Goal: Register for event/course

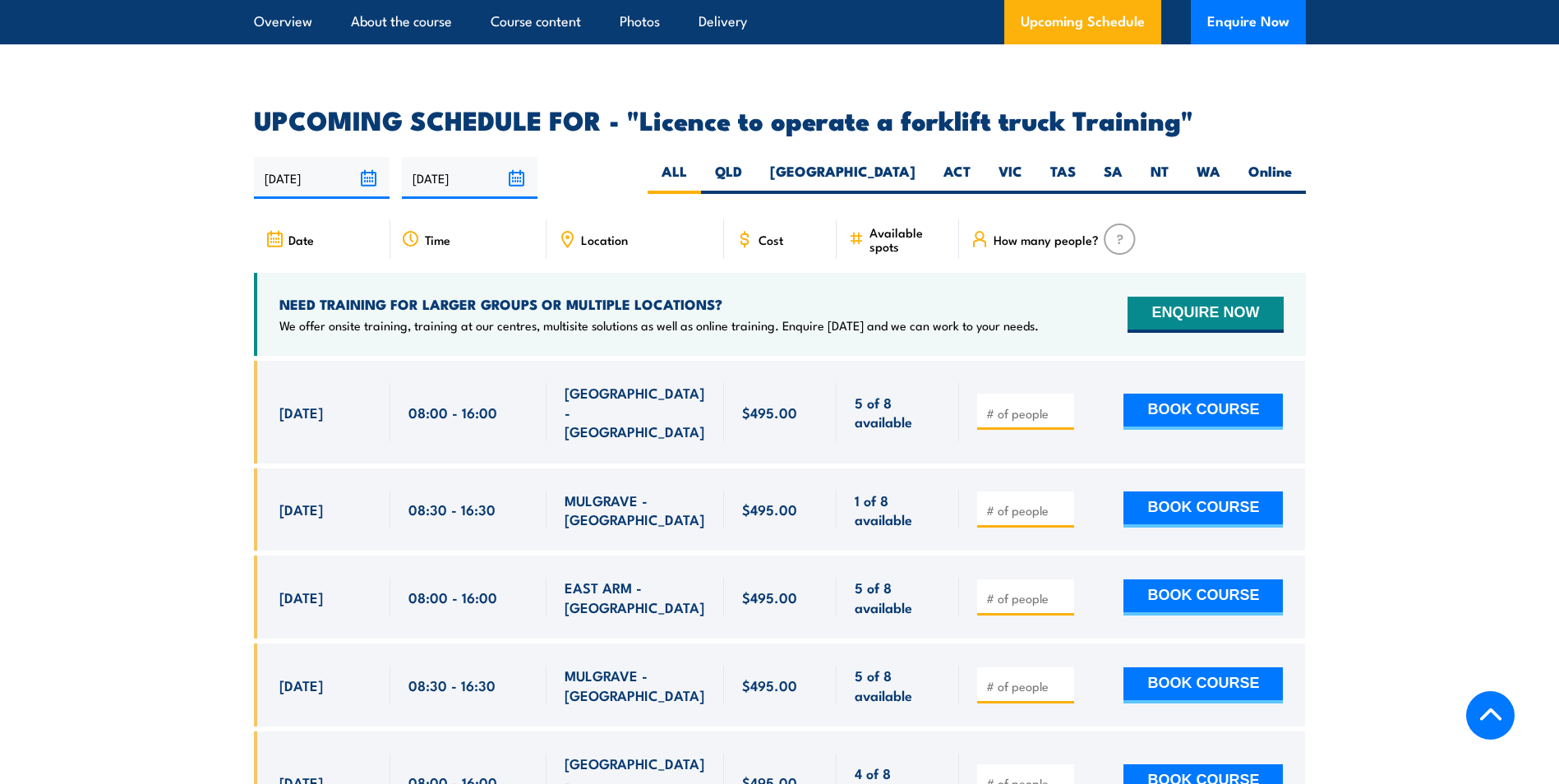
scroll to position [2629, 0]
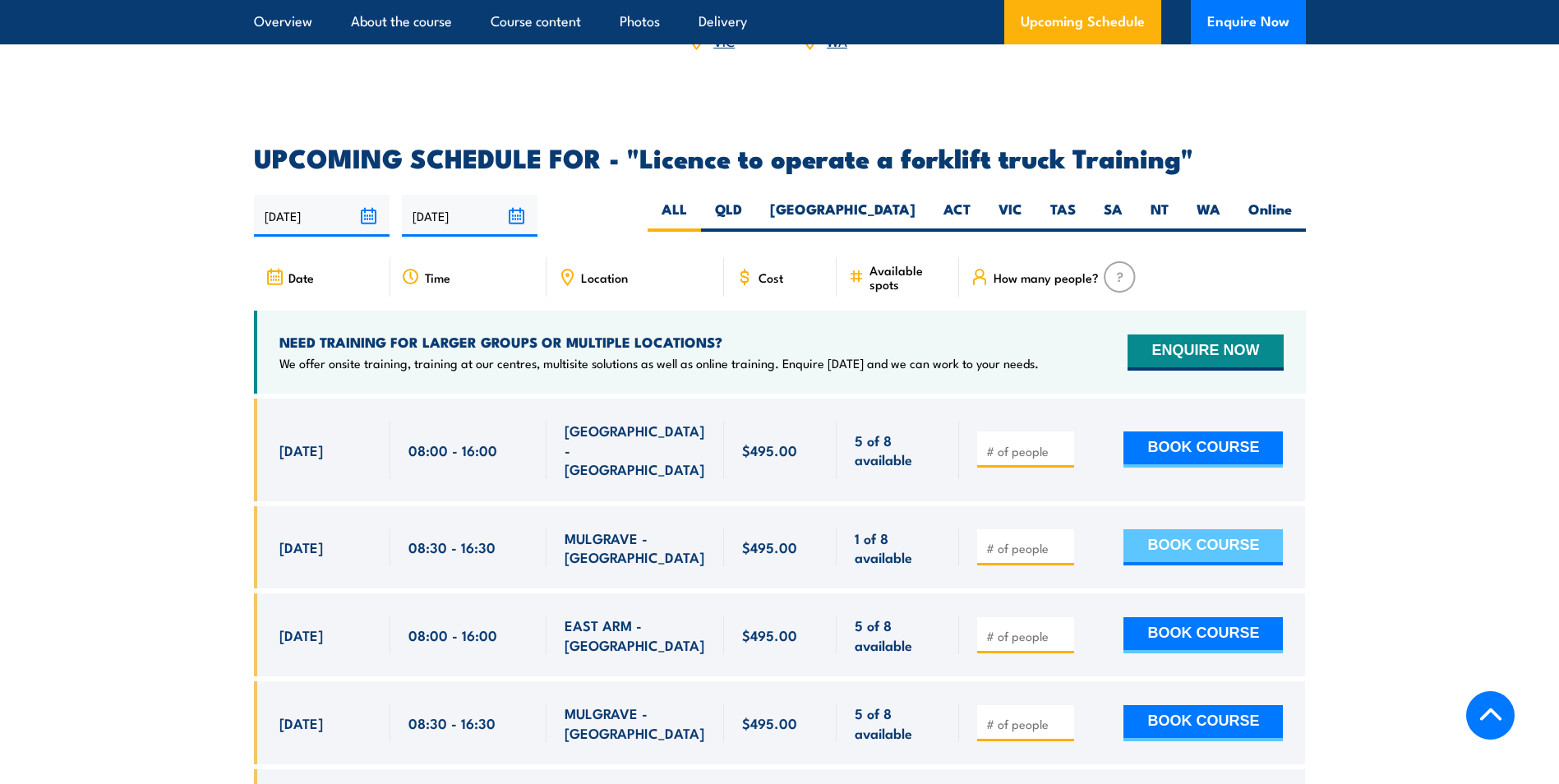
click at [1175, 529] on button "BOOK COURSE" at bounding box center [1203, 547] width 159 height 37
type input "1"
click at [1063, 540] on input "1" at bounding box center [1027, 548] width 82 height 17
click at [1182, 529] on button "BOOK COURSE" at bounding box center [1203, 547] width 159 height 37
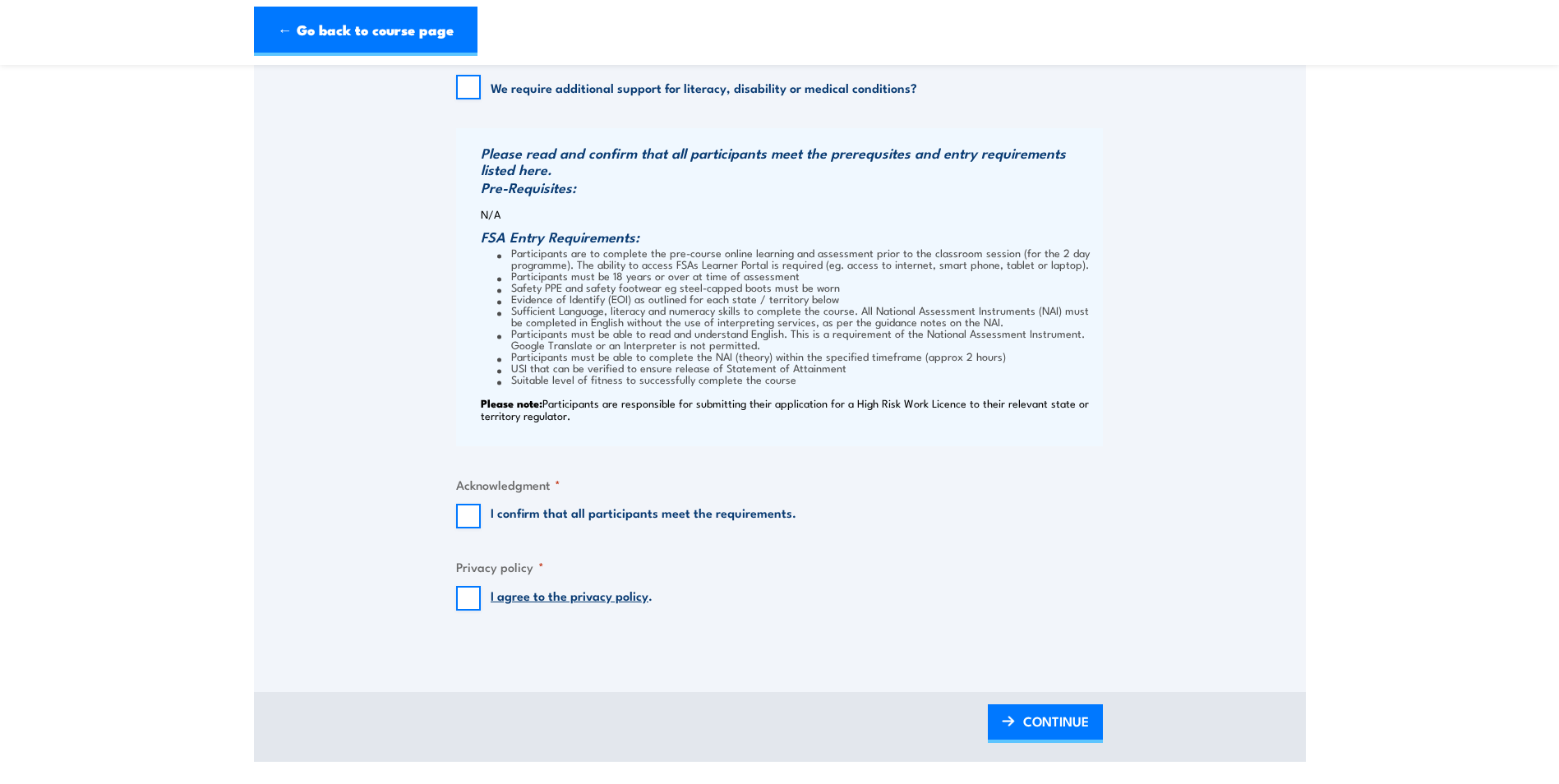
scroll to position [1233, 0]
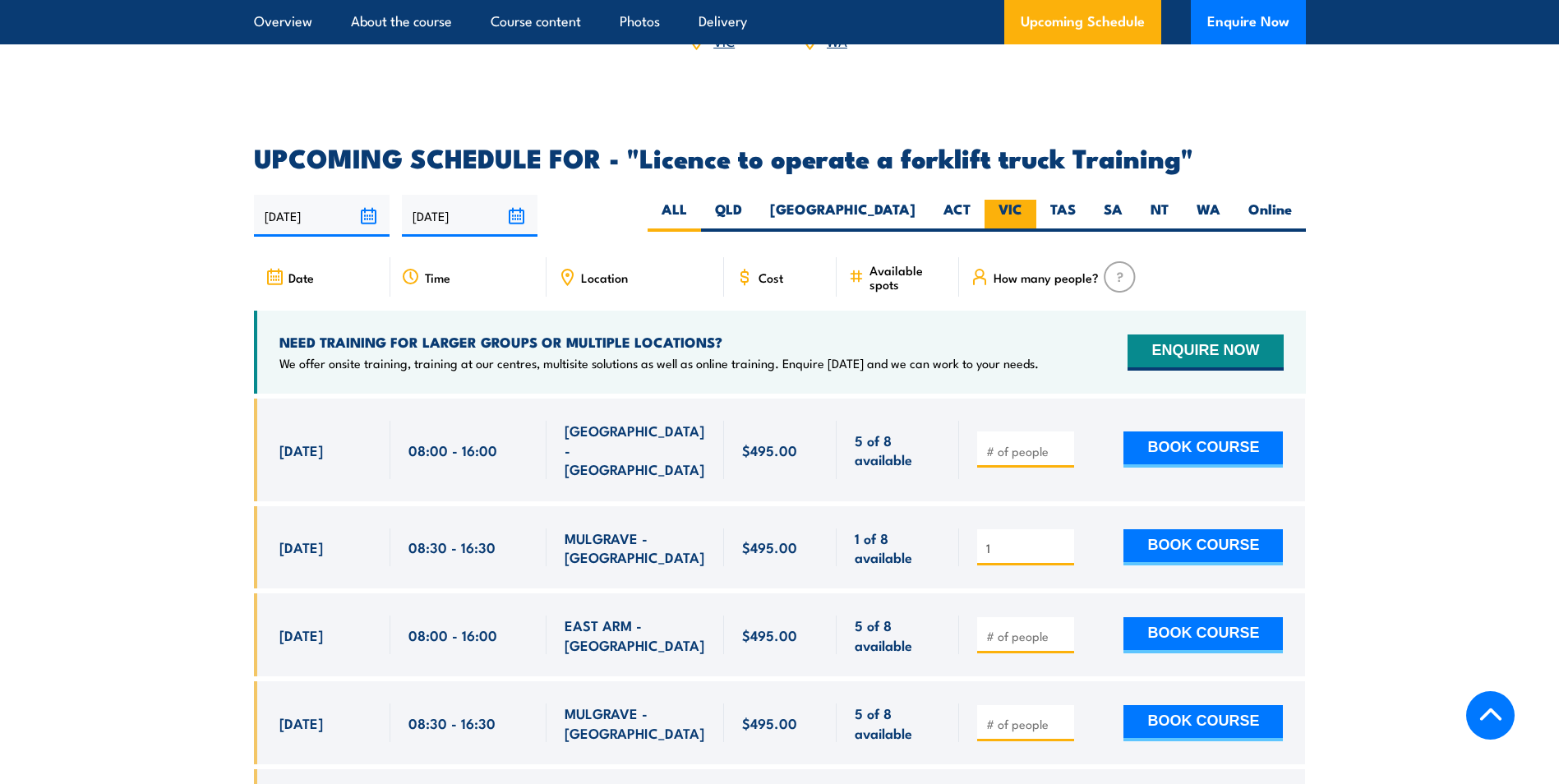
click at [1014, 199] on label "VIC" at bounding box center [1010, 215] width 51 height 32
click at [1022, 199] on input "VIC" at bounding box center [1027, 205] width 10 height 10
radio input "true"
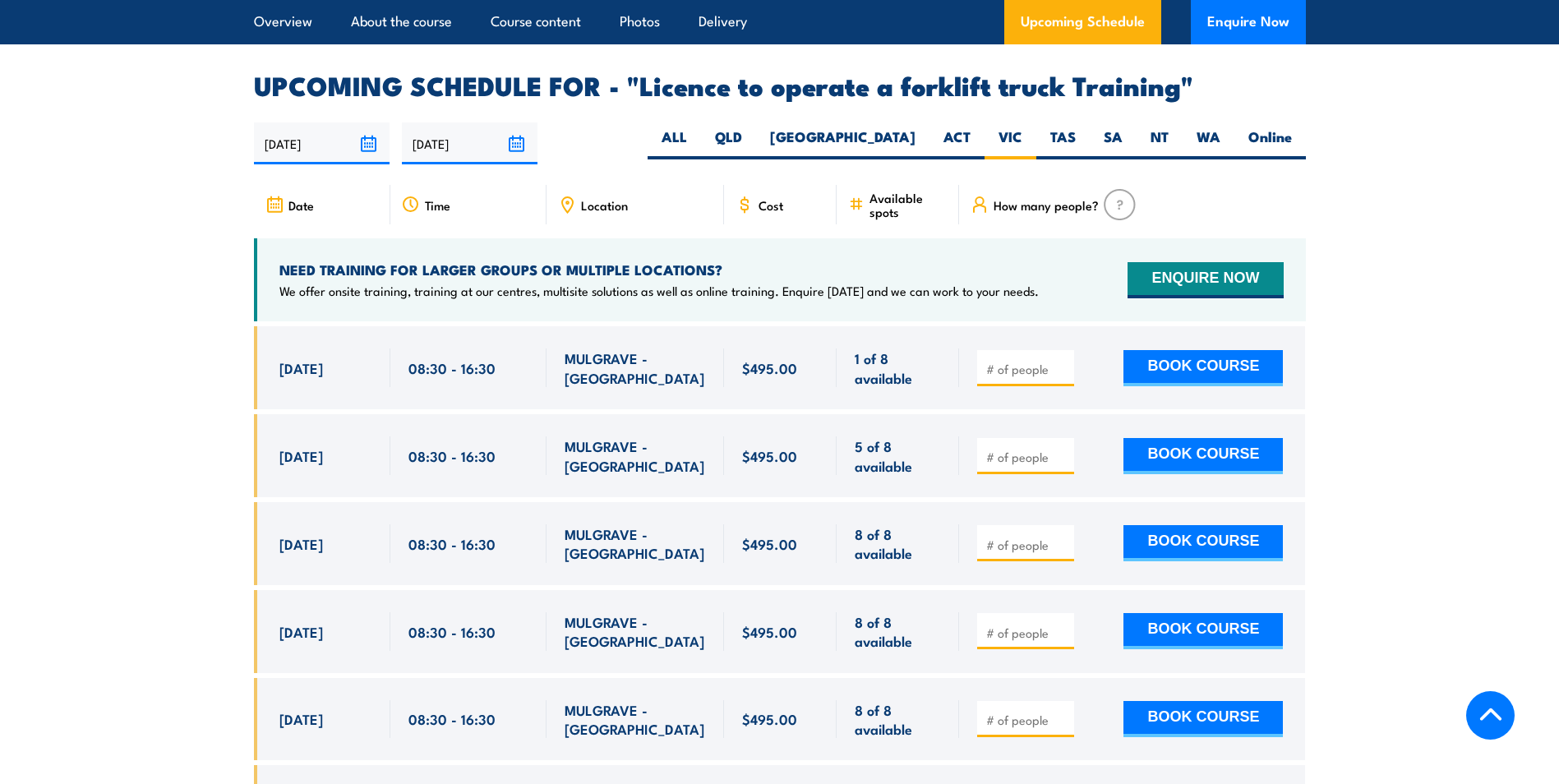
scroll to position [2750, 0]
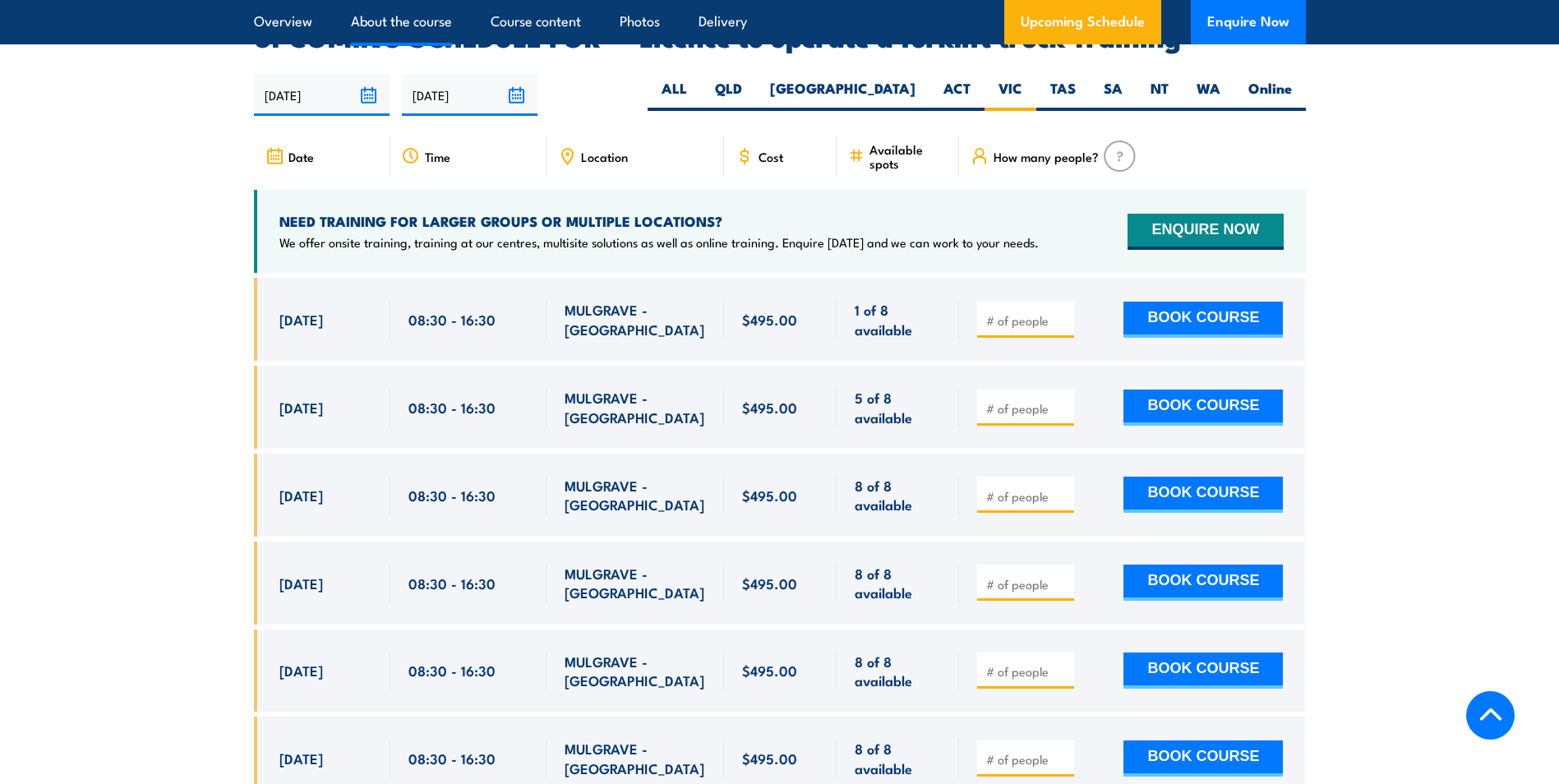
click at [369, 28] on link "About the course" at bounding box center [402, 22] width 101 height 44
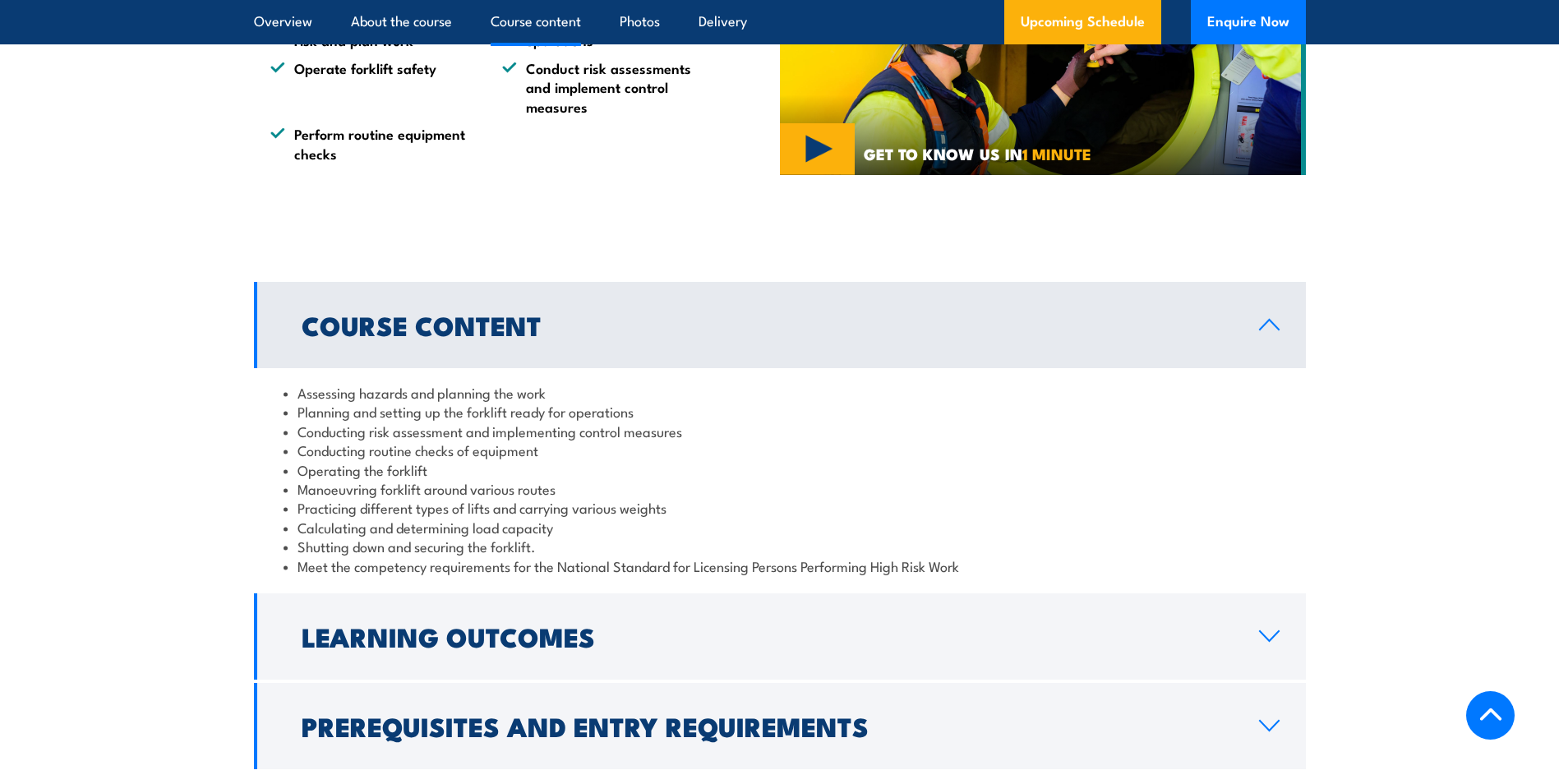
scroll to position [1366, 0]
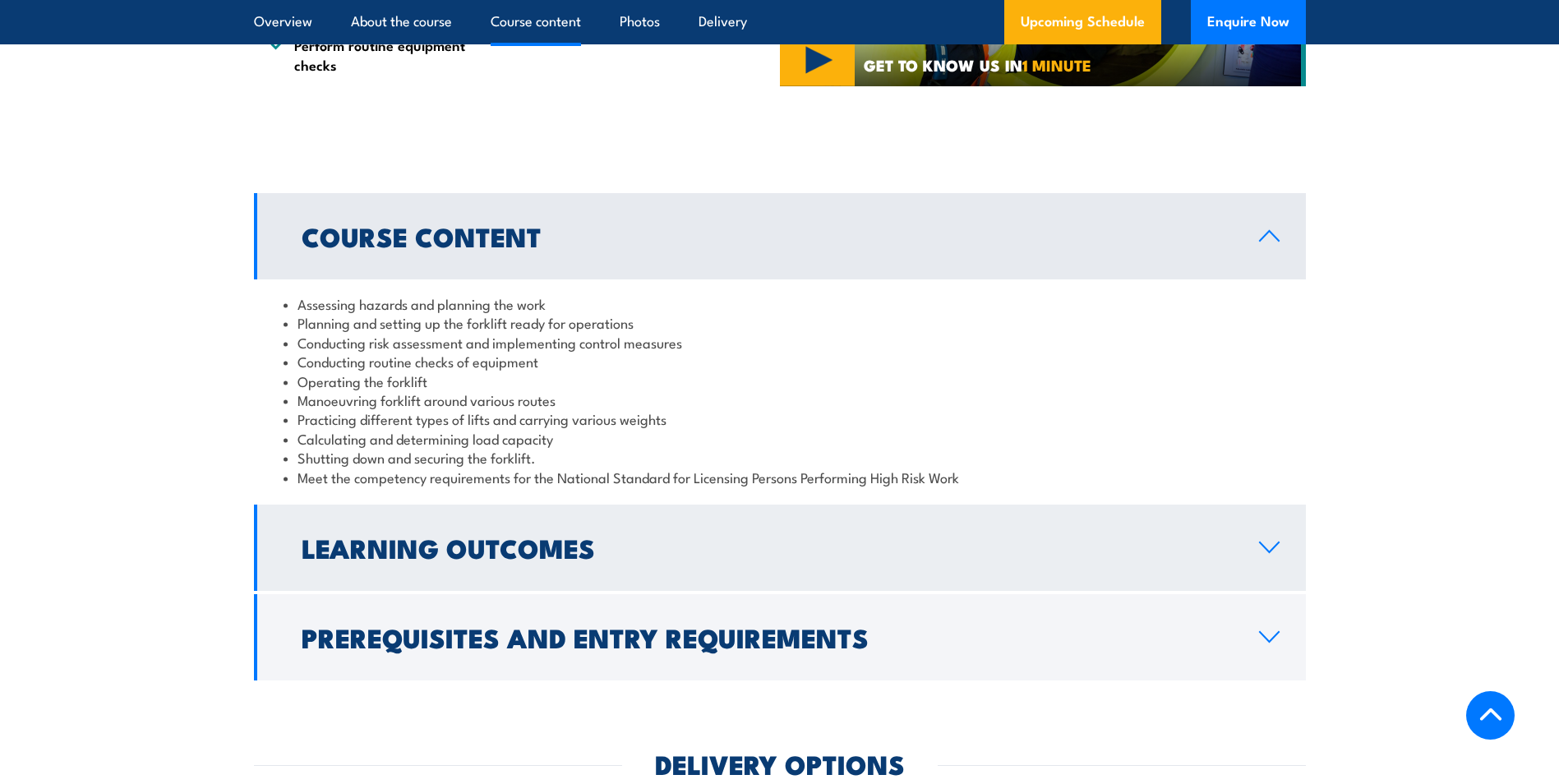
click at [514, 568] on link "Learning Outcomes" at bounding box center [779, 547] width 1052 height 86
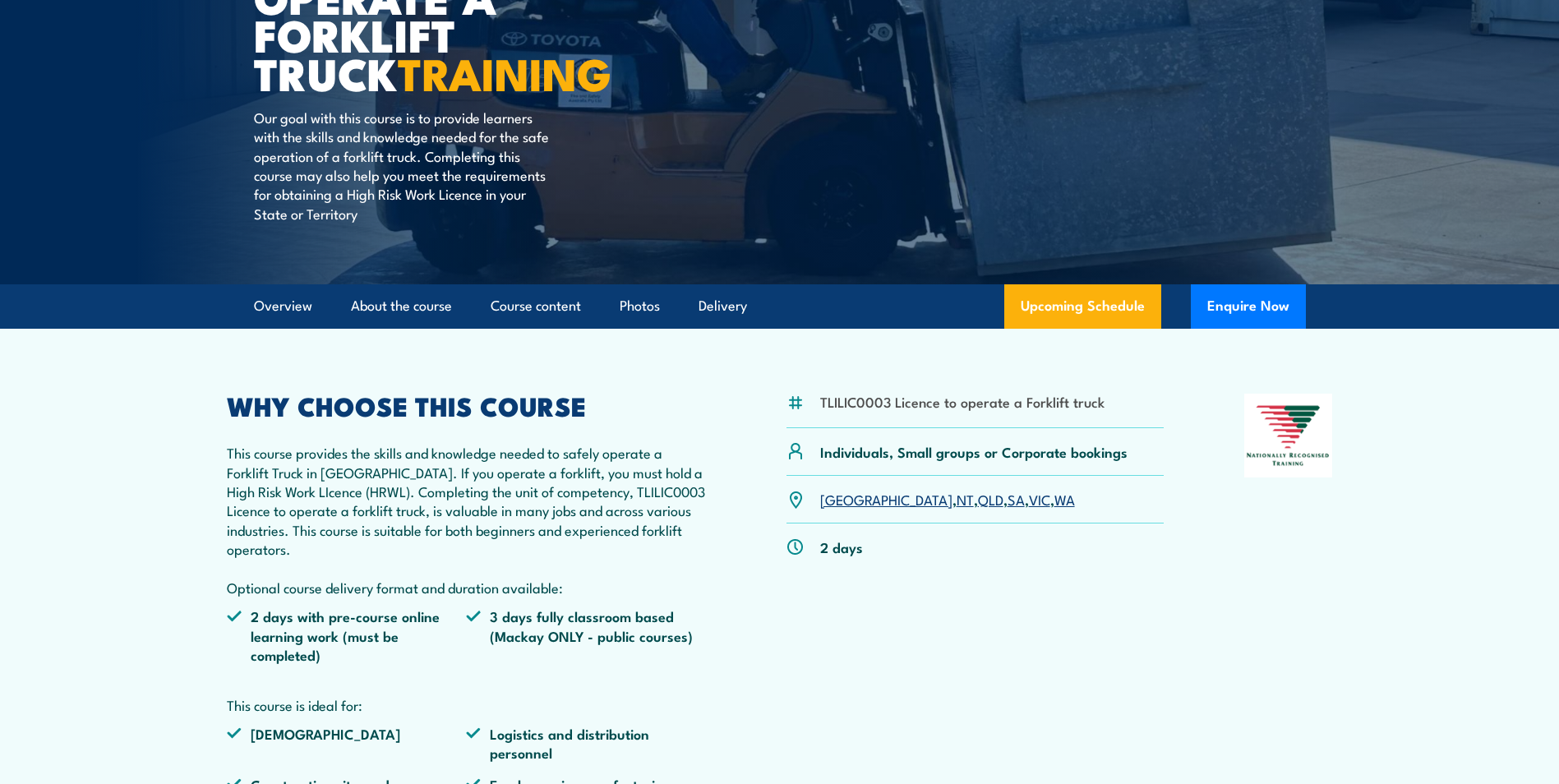
scroll to position [215, 0]
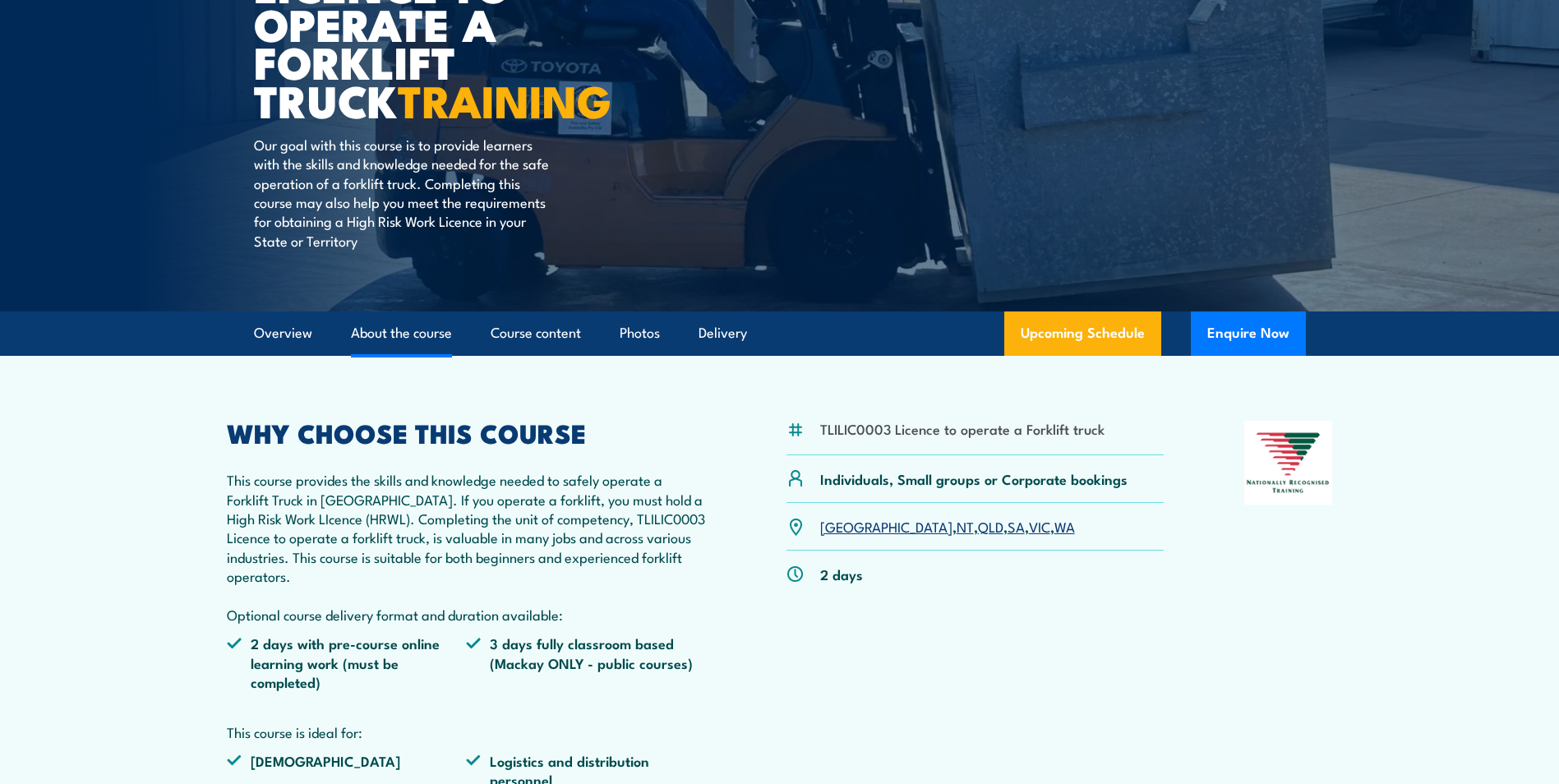
click at [428, 334] on link "About the course" at bounding box center [402, 333] width 101 height 44
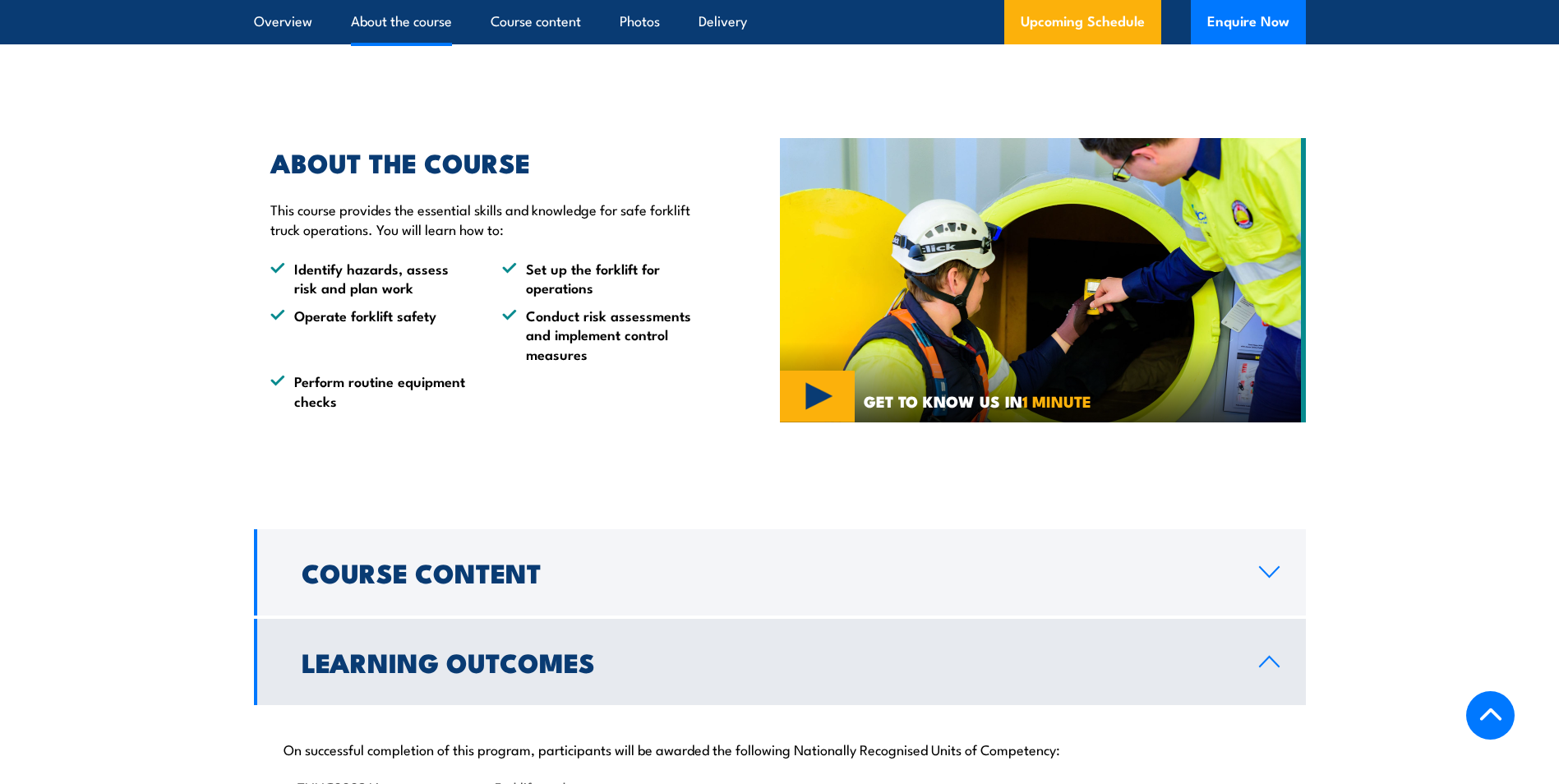
scroll to position [1037, 0]
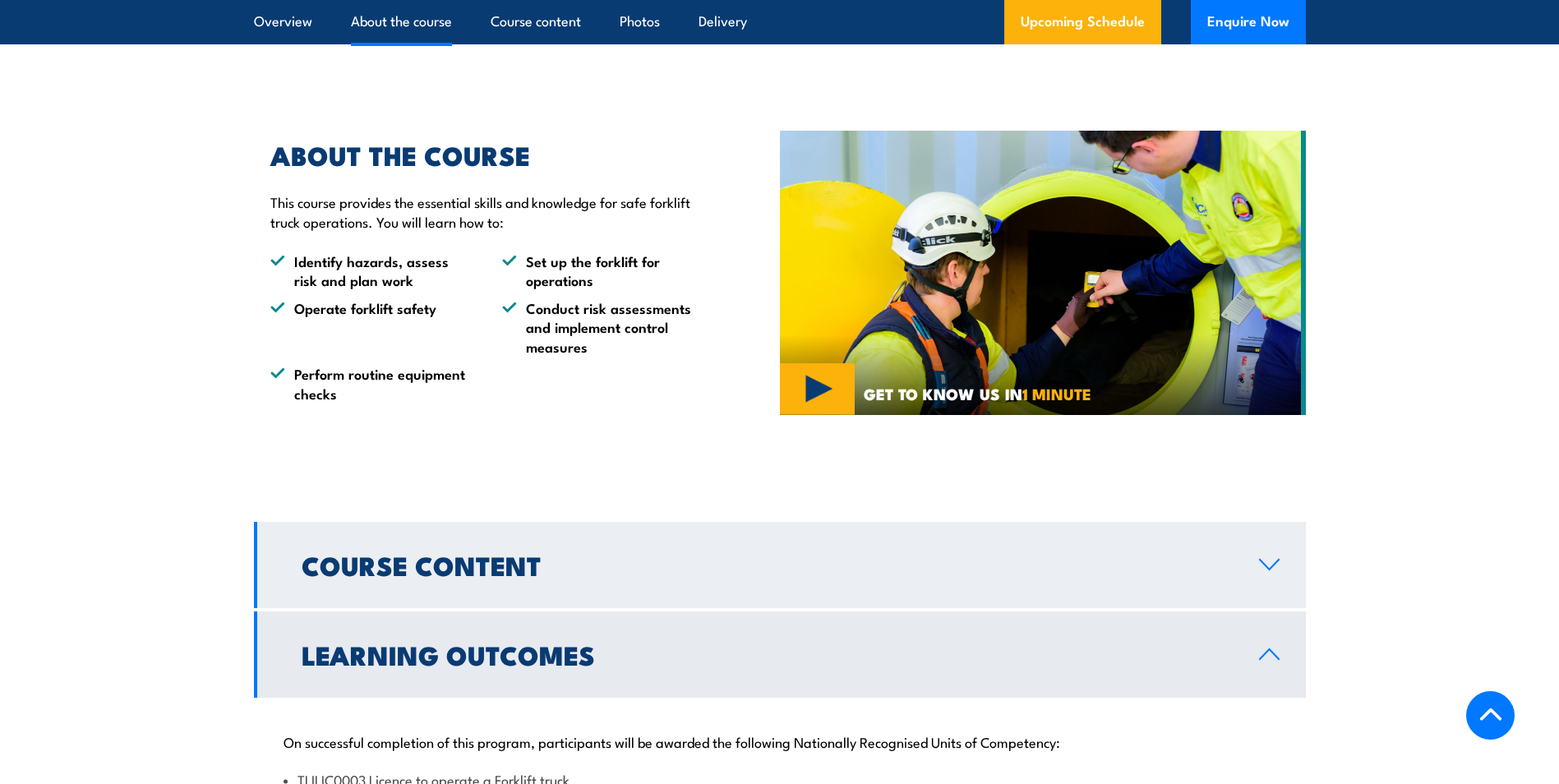
click at [583, 584] on link "Course Content" at bounding box center [779, 564] width 1052 height 86
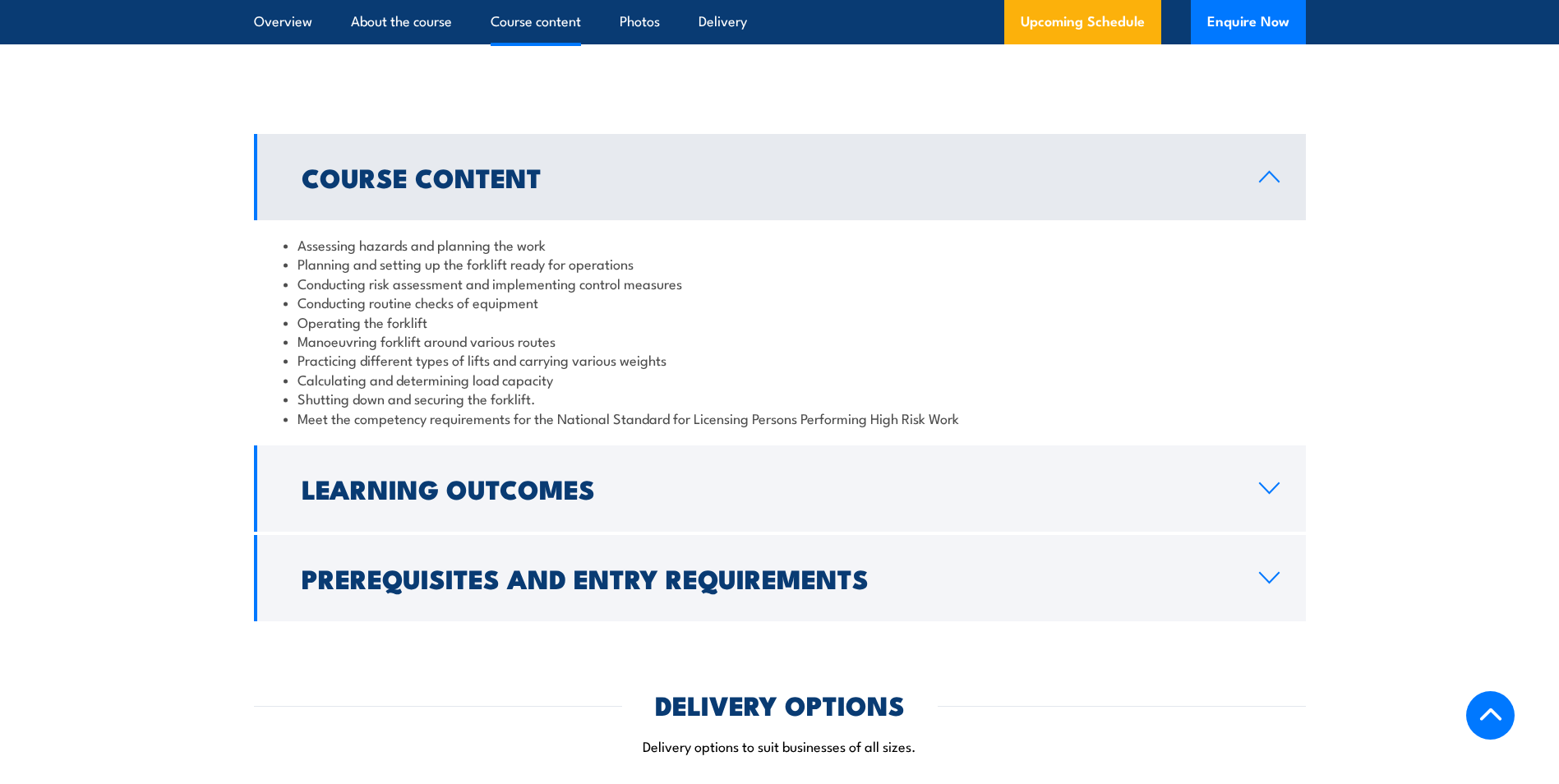
scroll to position [1448, 0]
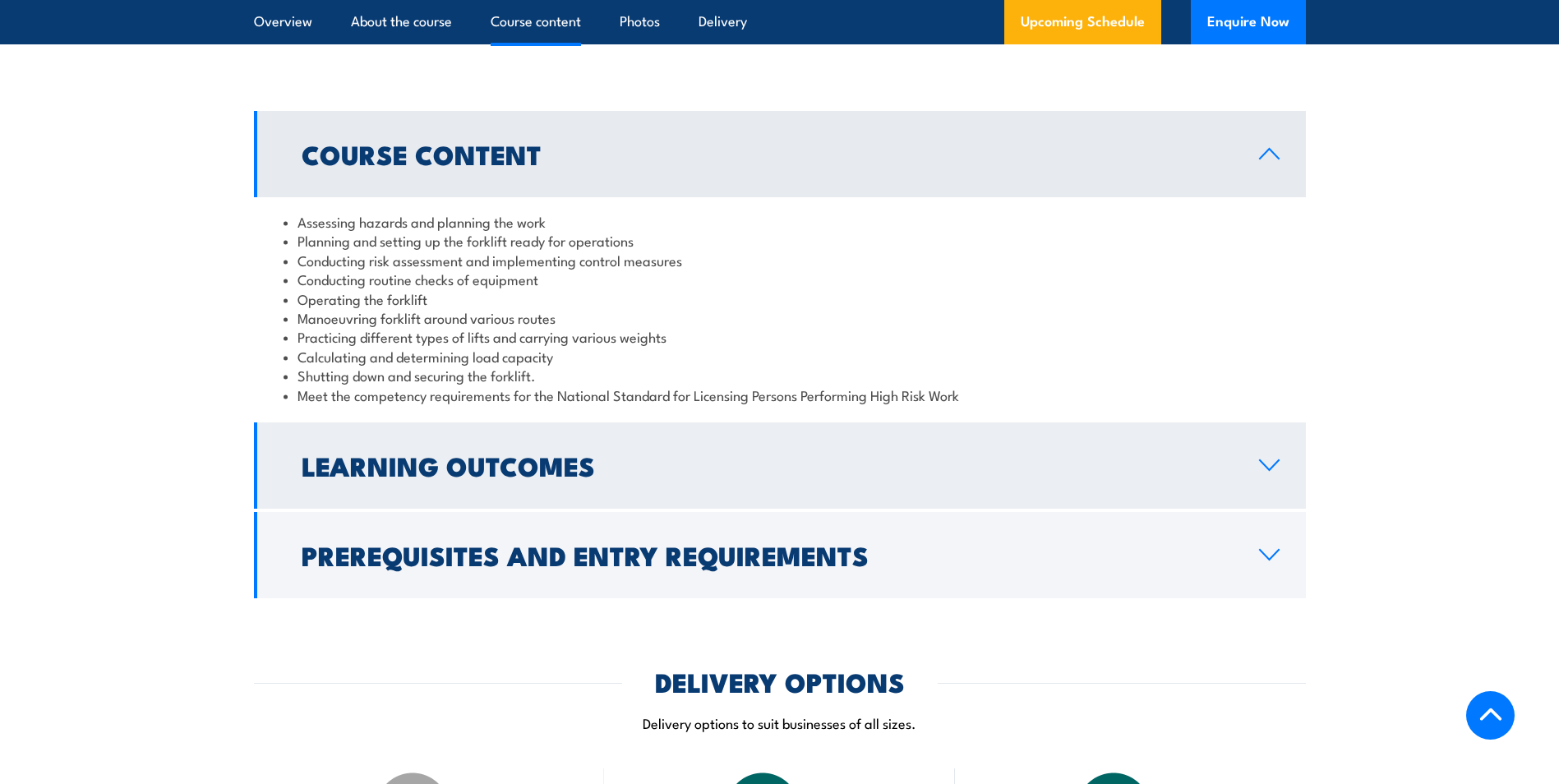
click at [569, 494] on link "Learning Outcomes" at bounding box center [779, 465] width 1052 height 86
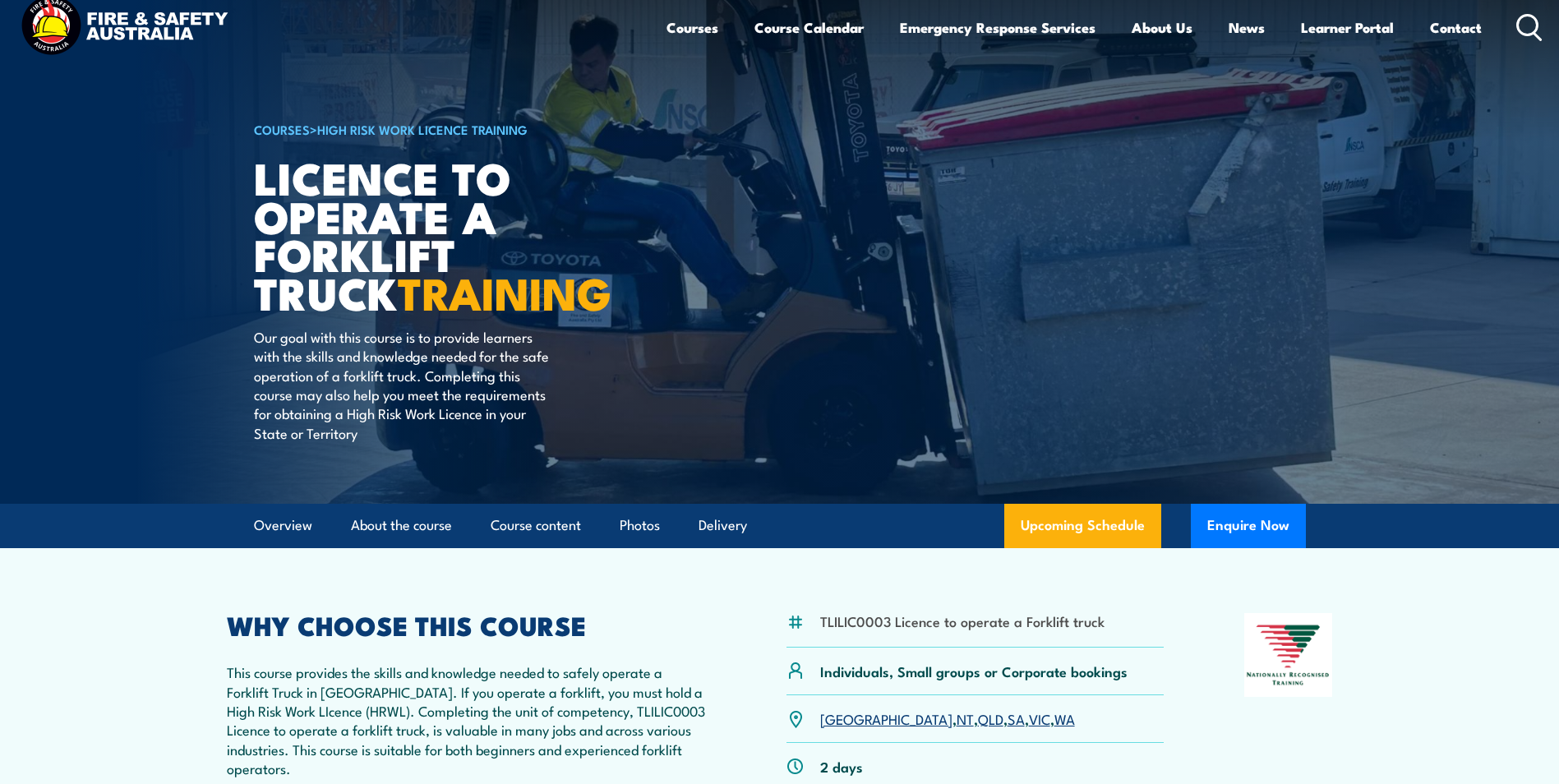
scroll to position [0, 0]
